Goal: Task Accomplishment & Management: Use online tool/utility

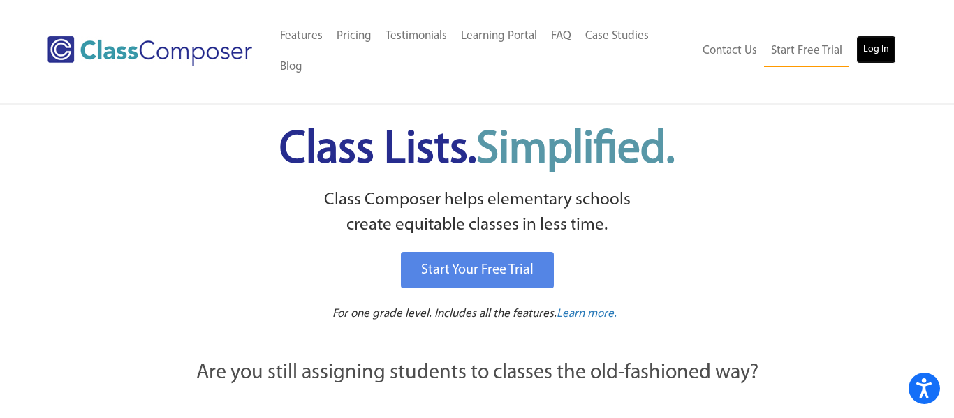
click at [884, 43] on link "Log In" at bounding box center [876, 50] width 40 height 28
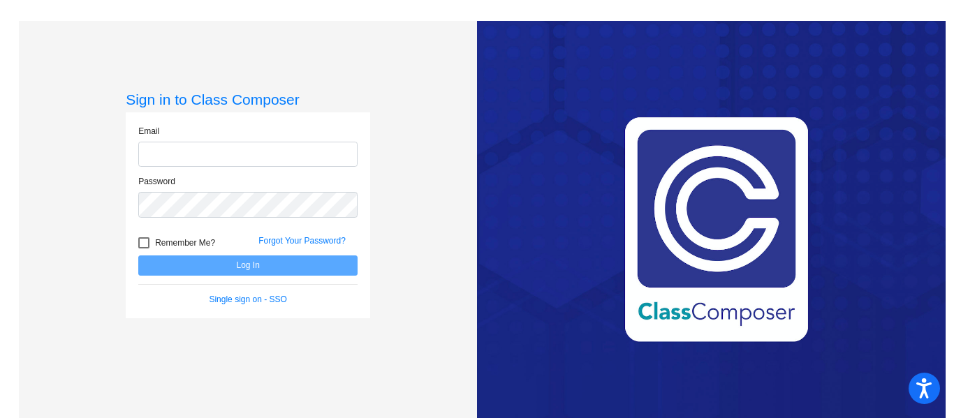
type input "[EMAIL_ADDRESS][DOMAIN_NAME]"
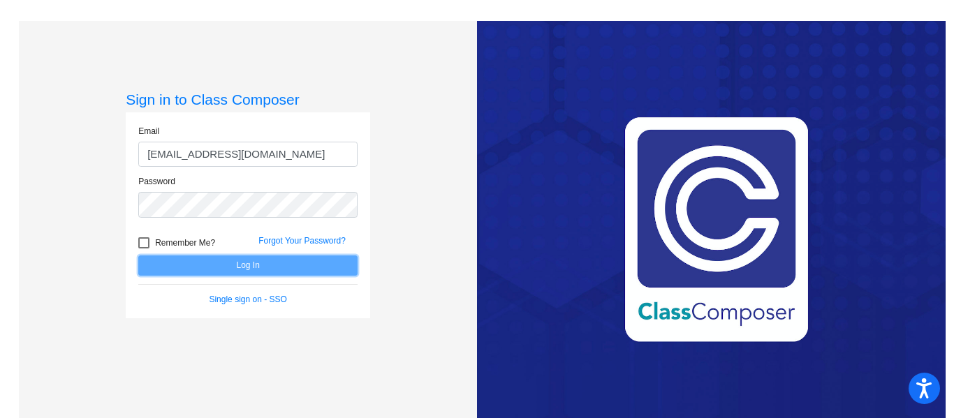
click at [273, 268] on button "Log In" at bounding box center [247, 266] width 219 height 20
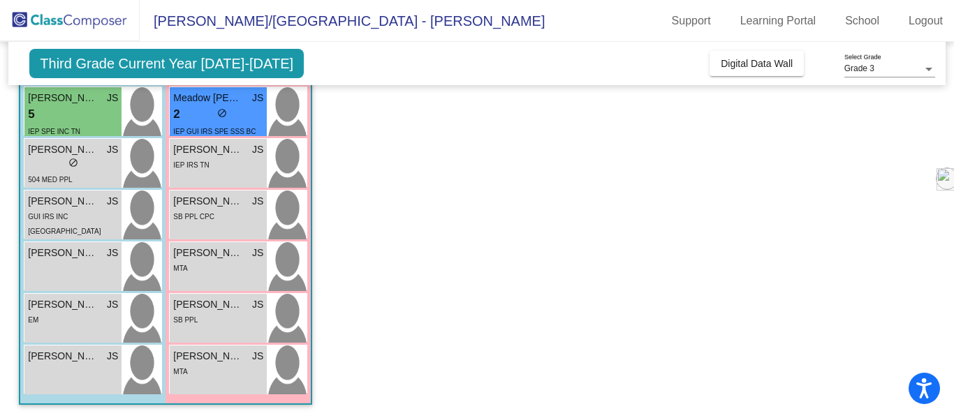
scroll to position [363, 0]
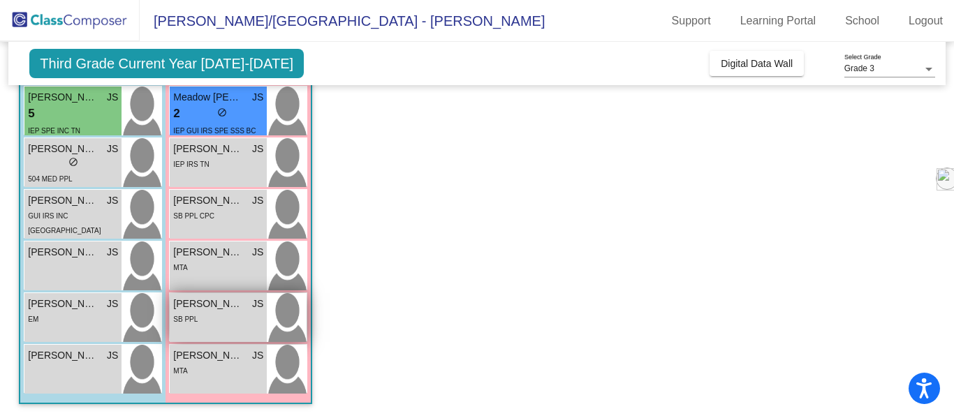
click at [237, 324] on div "SB PPL" at bounding box center [218, 319] width 90 height 15
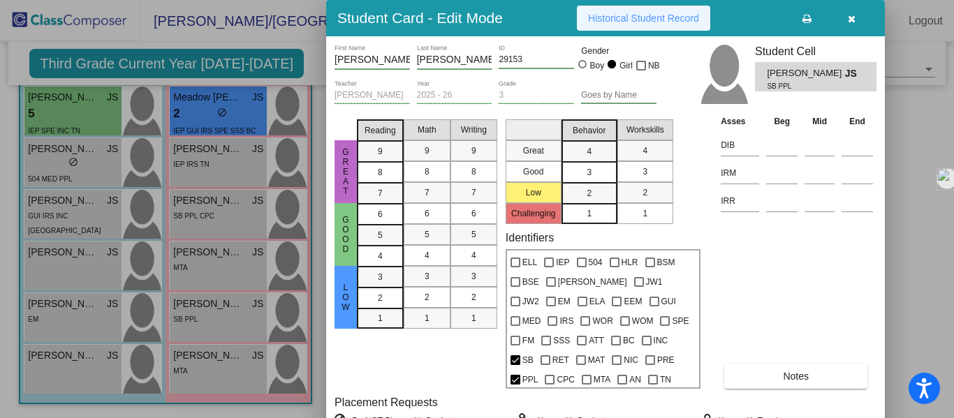
click at [640, 19] on span "Historical Student Record" at bounding box center [643, 18] width 111 height 11
